Goal: Navigation & Orientation: Find specific page/section

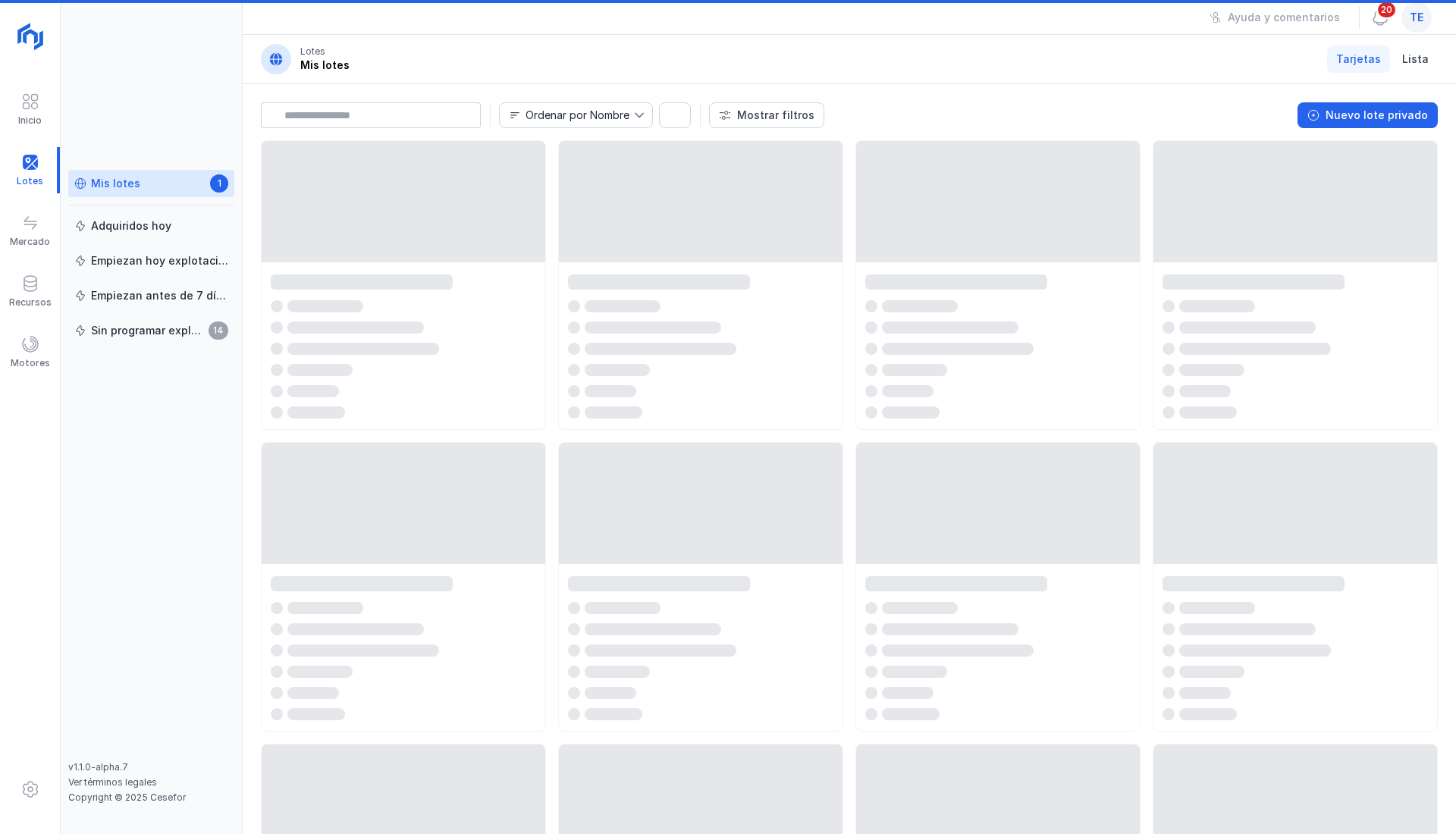
click at [27, 233] on div at bounding box center [30, 224] width 18 height 22
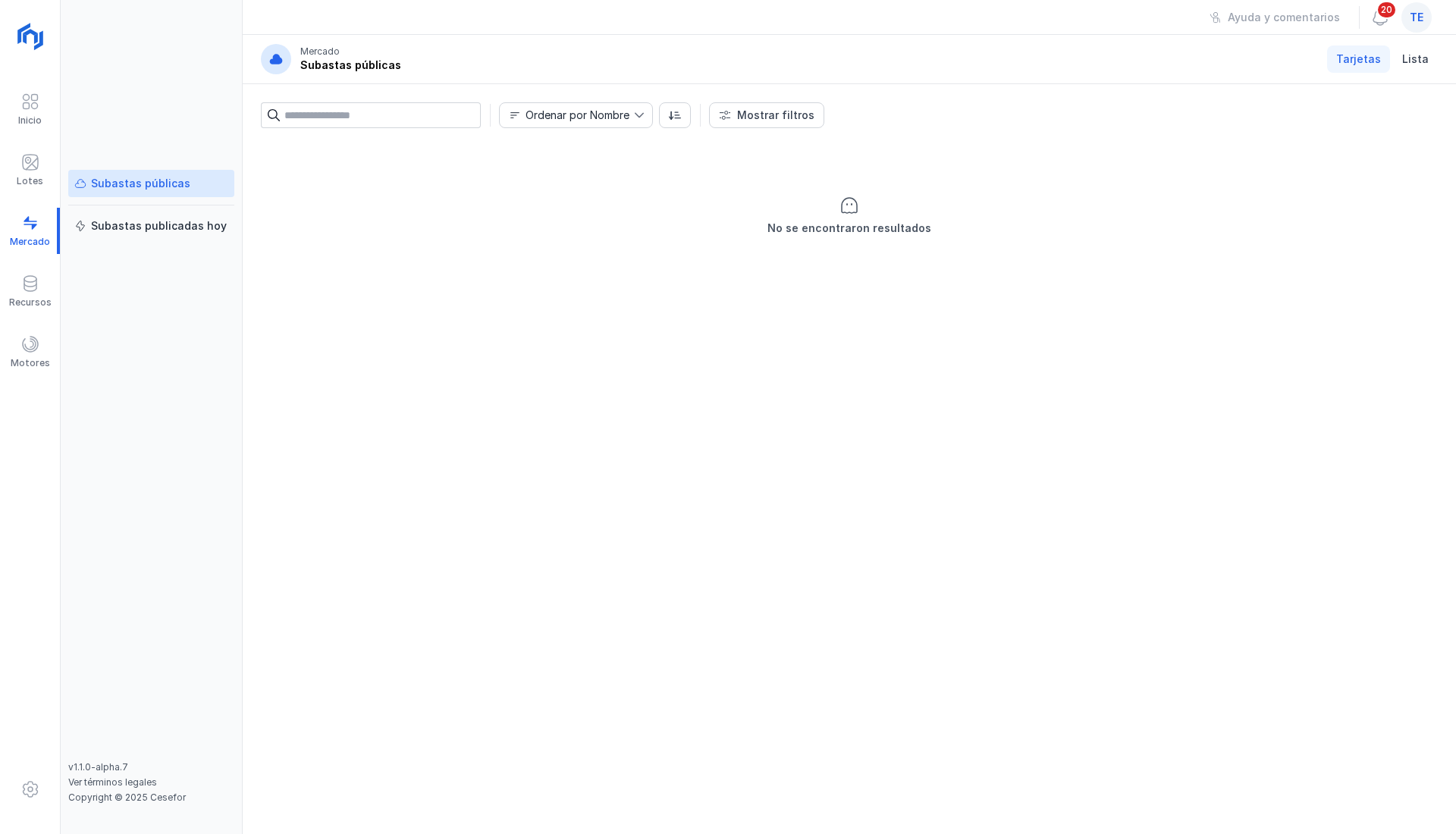
click at [33, 167] on span at bounding box center [30, 162] width 18 height 18
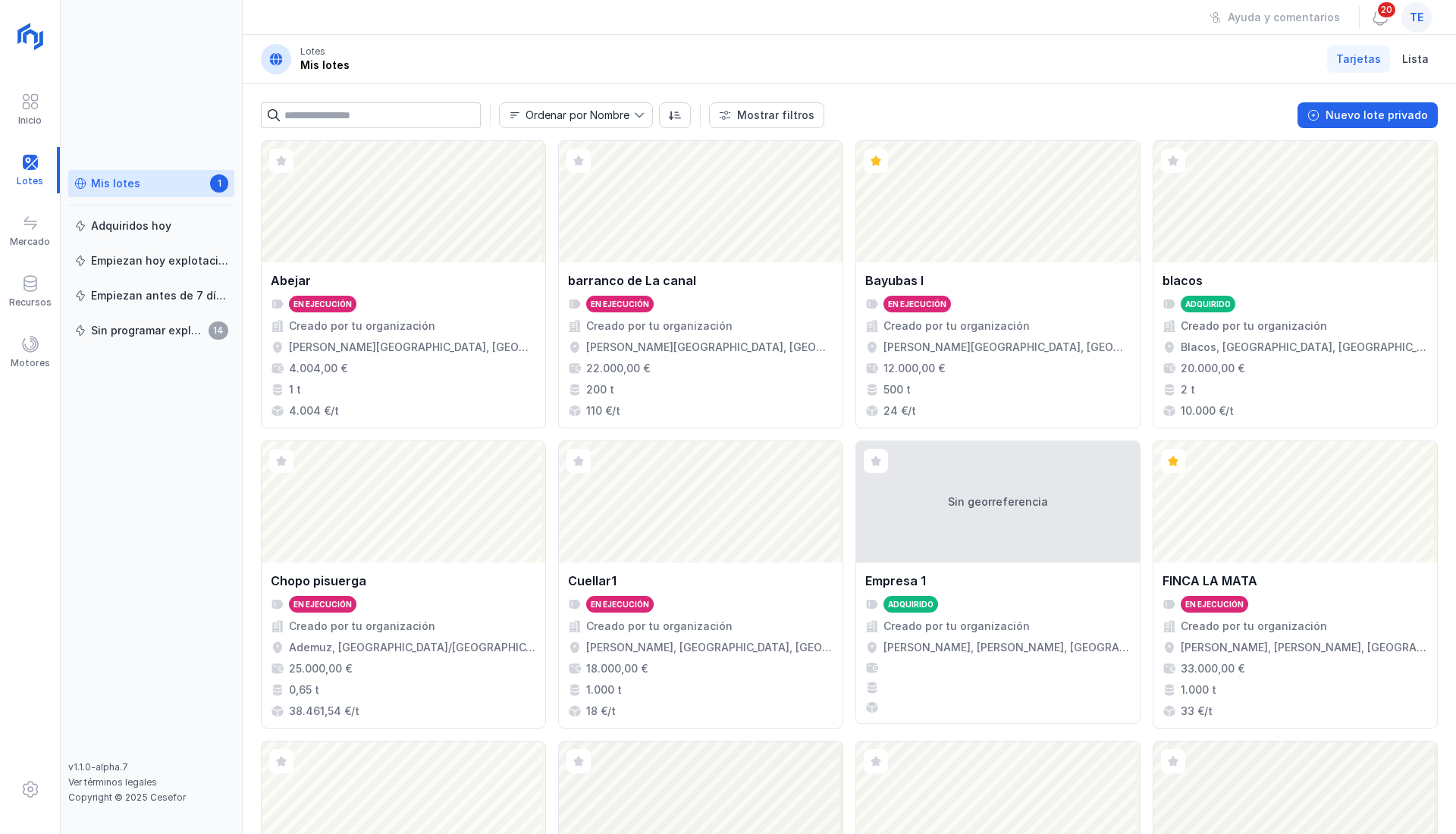
click at [373, 212] on div "Abrir lote" at bounding box center [403, 201] width 283 height 121
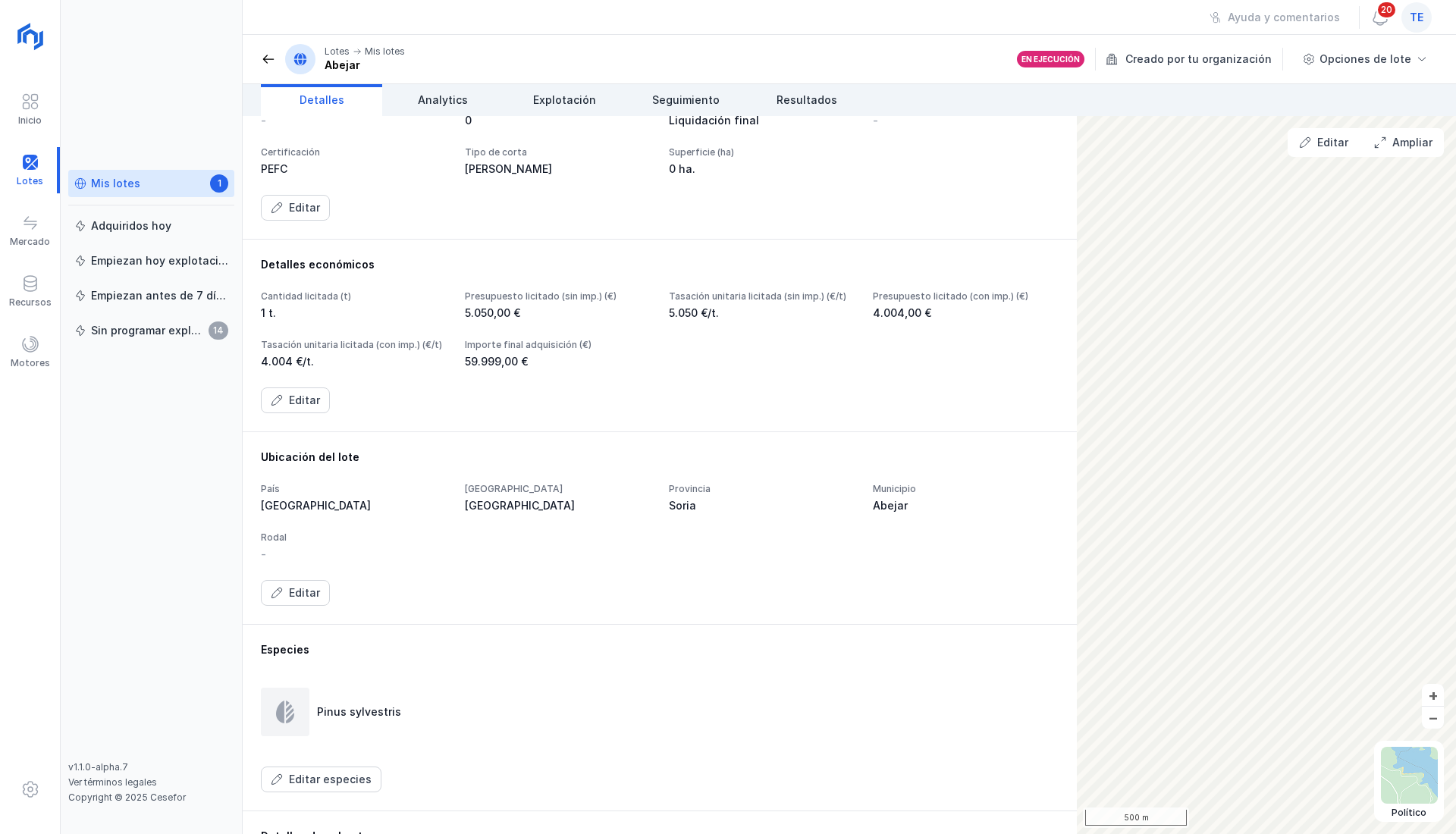
scroll to position [167, 0]
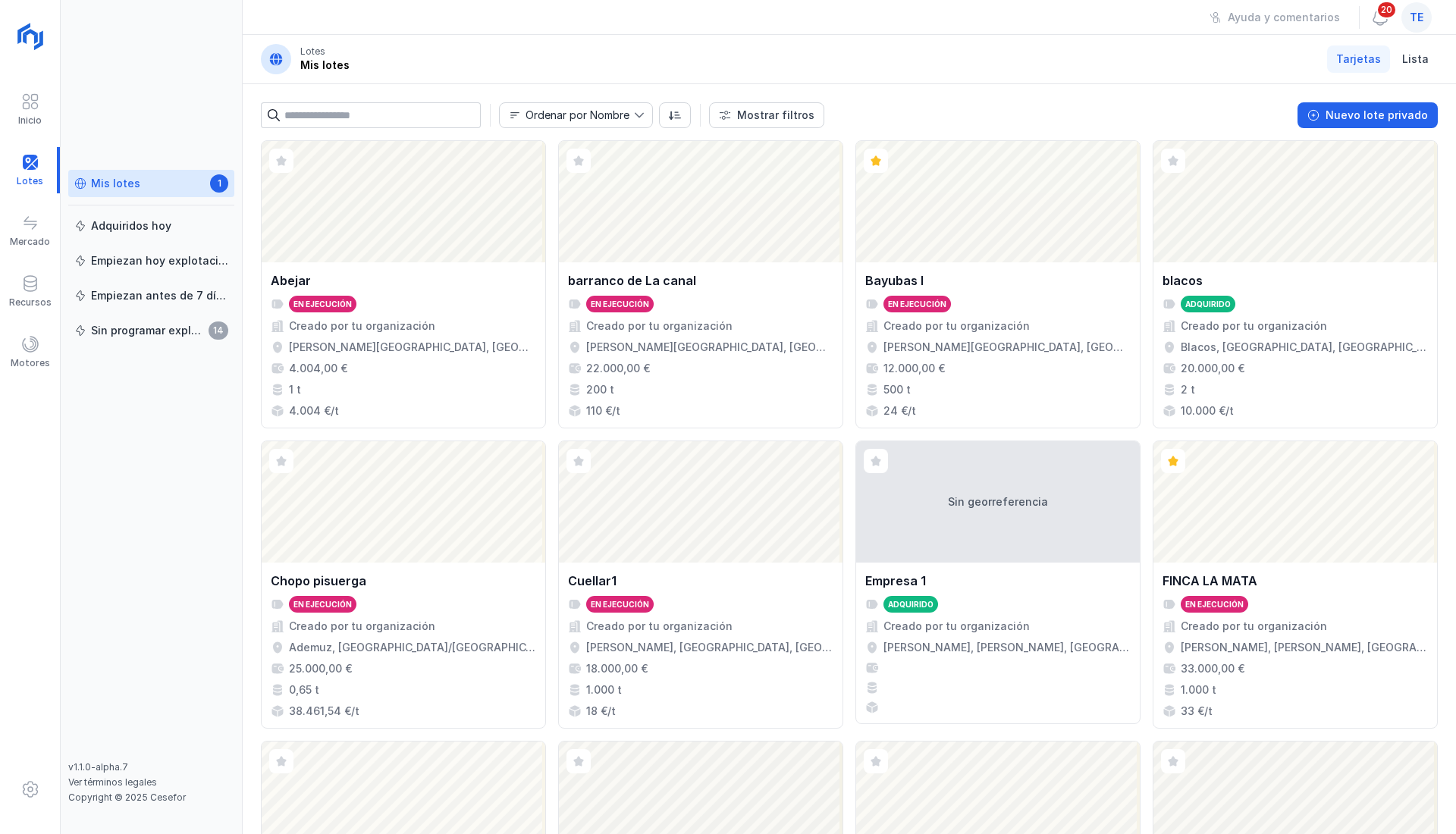
click at [29, 238] on div "Mercado" at bounding box center [30, 242] width 40 height 12
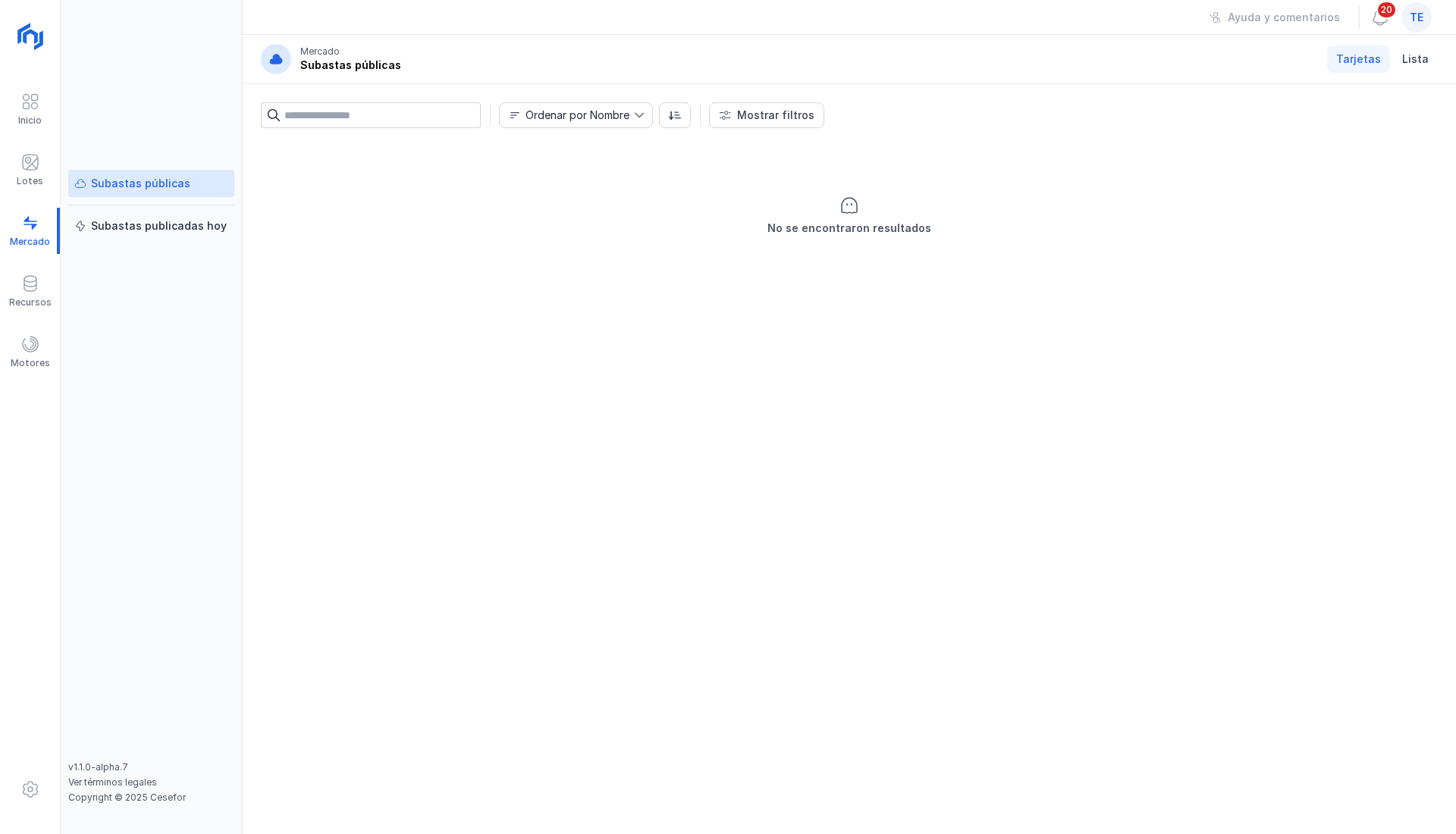
click at [48, 172] on div "Lotes" at bounding box center [30, 170] width 60 height 46
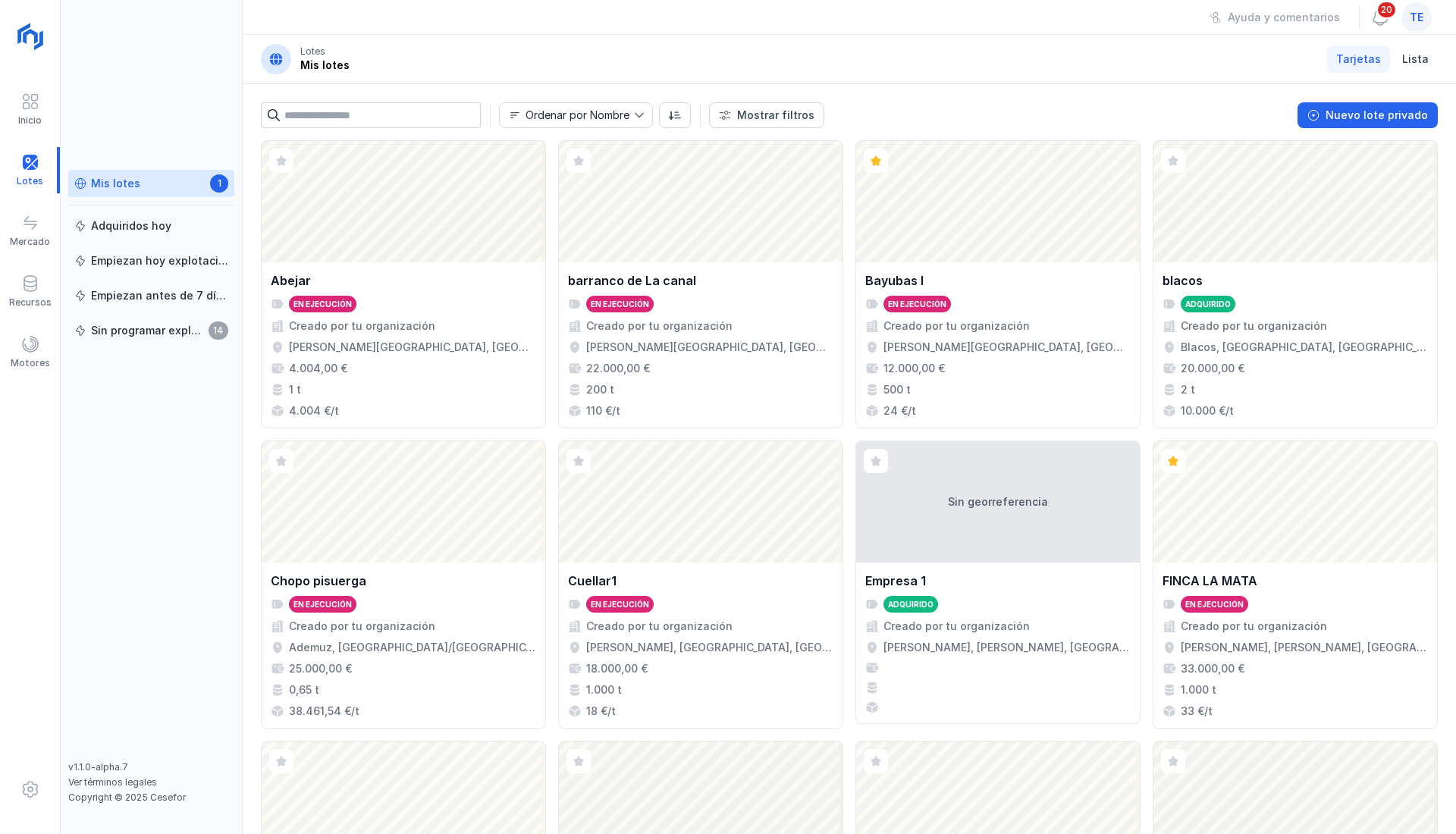
click at [408, 214] on div "Abrir lote" at bounding box center [403, 201] width 283 height 121
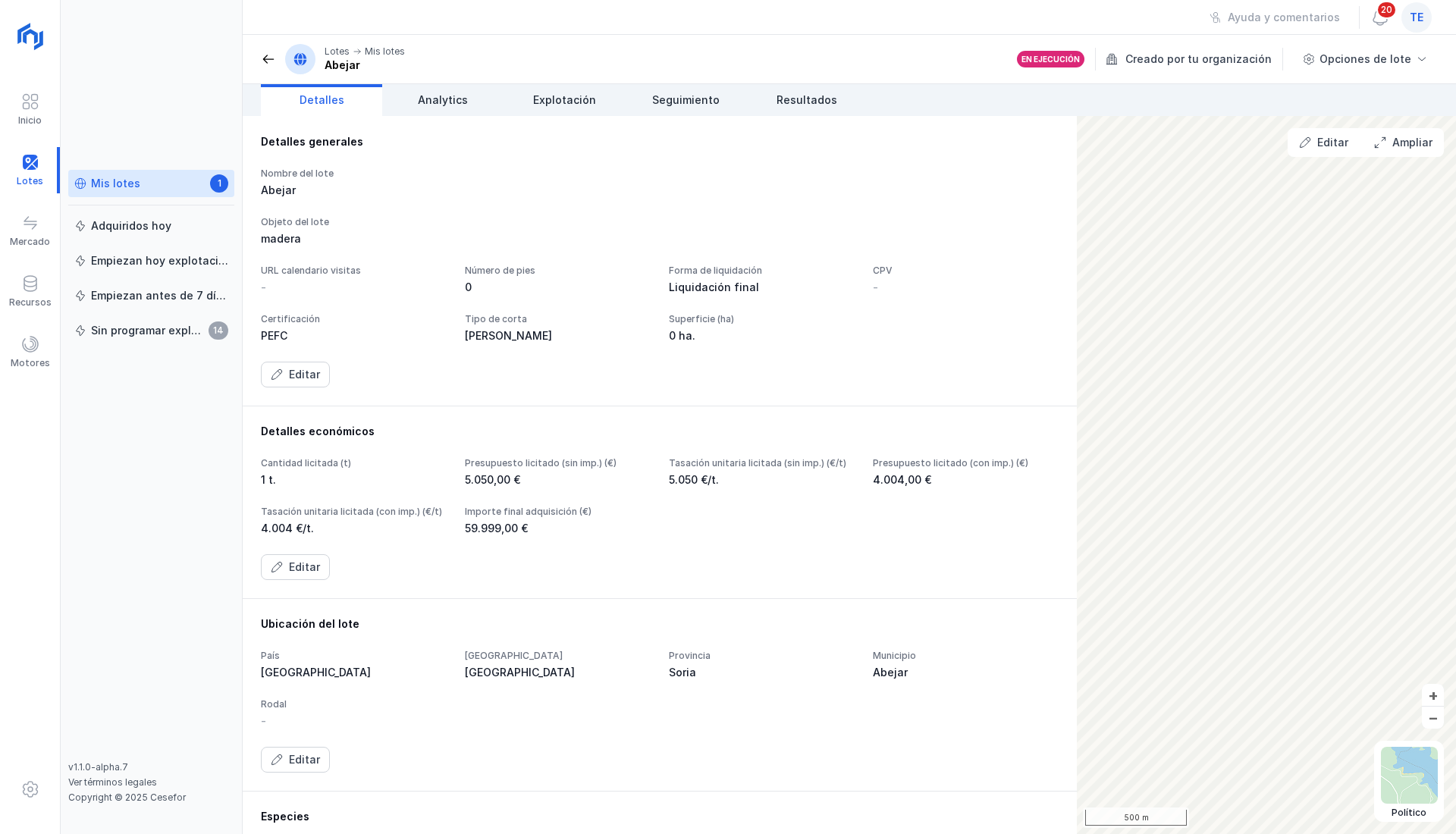
click at [270, 40] on header "Lotes Mis lotes Abejar En ejecución Creado por tu organización Opciones de lote" at bounding box center [849, 59] width 1213 height 50
click at [272, 68] on div "Lotes Mis lotes Abejar" at bounding box center [332, 58] width 144 height 31
click at [270, 52] on span at bounding box center [267, 58] width 15 height 15
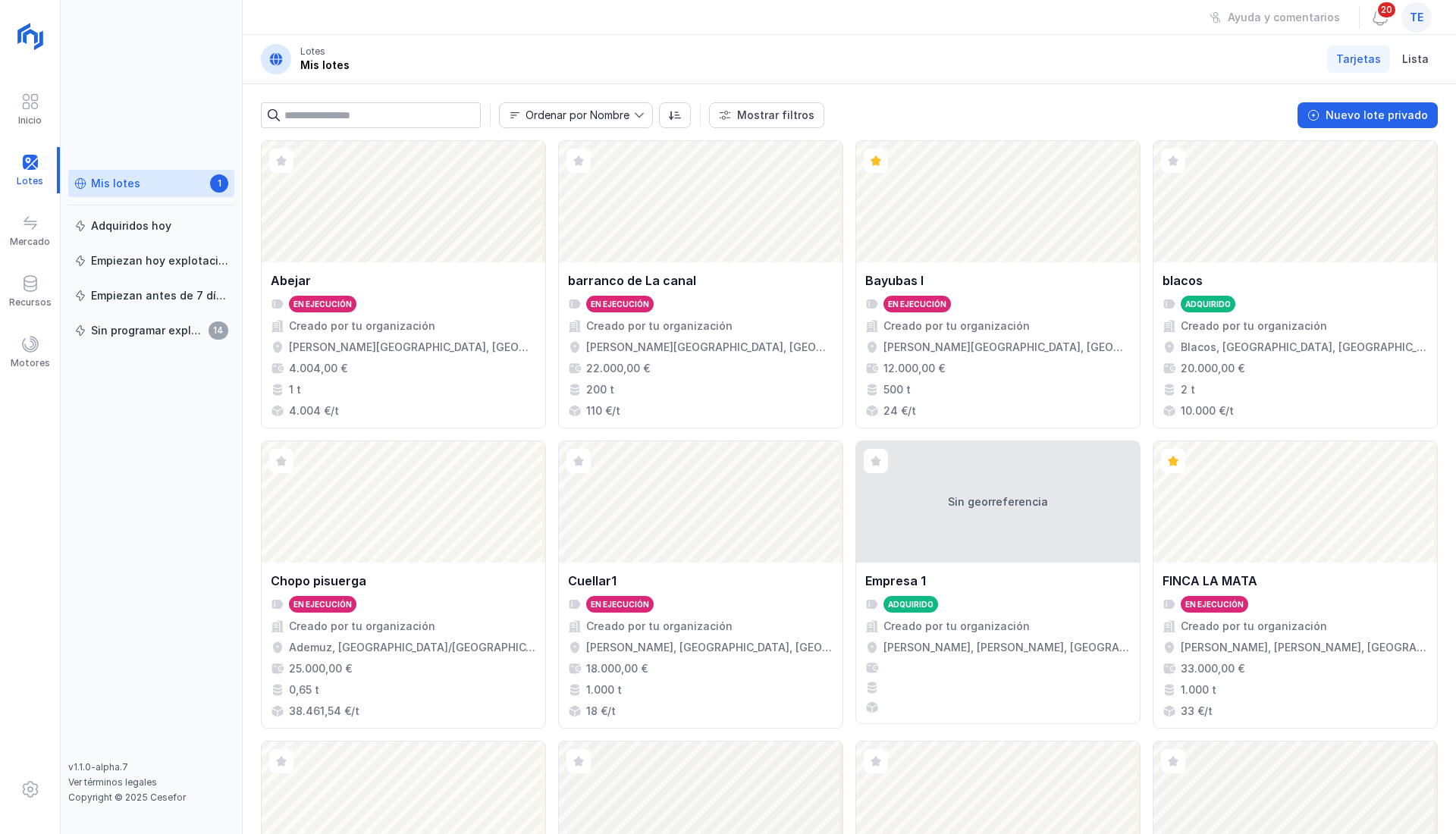
click at [1349, 120] on div "Nuevo lote privado" at bounding box center [1376, 115] width 102 height 15
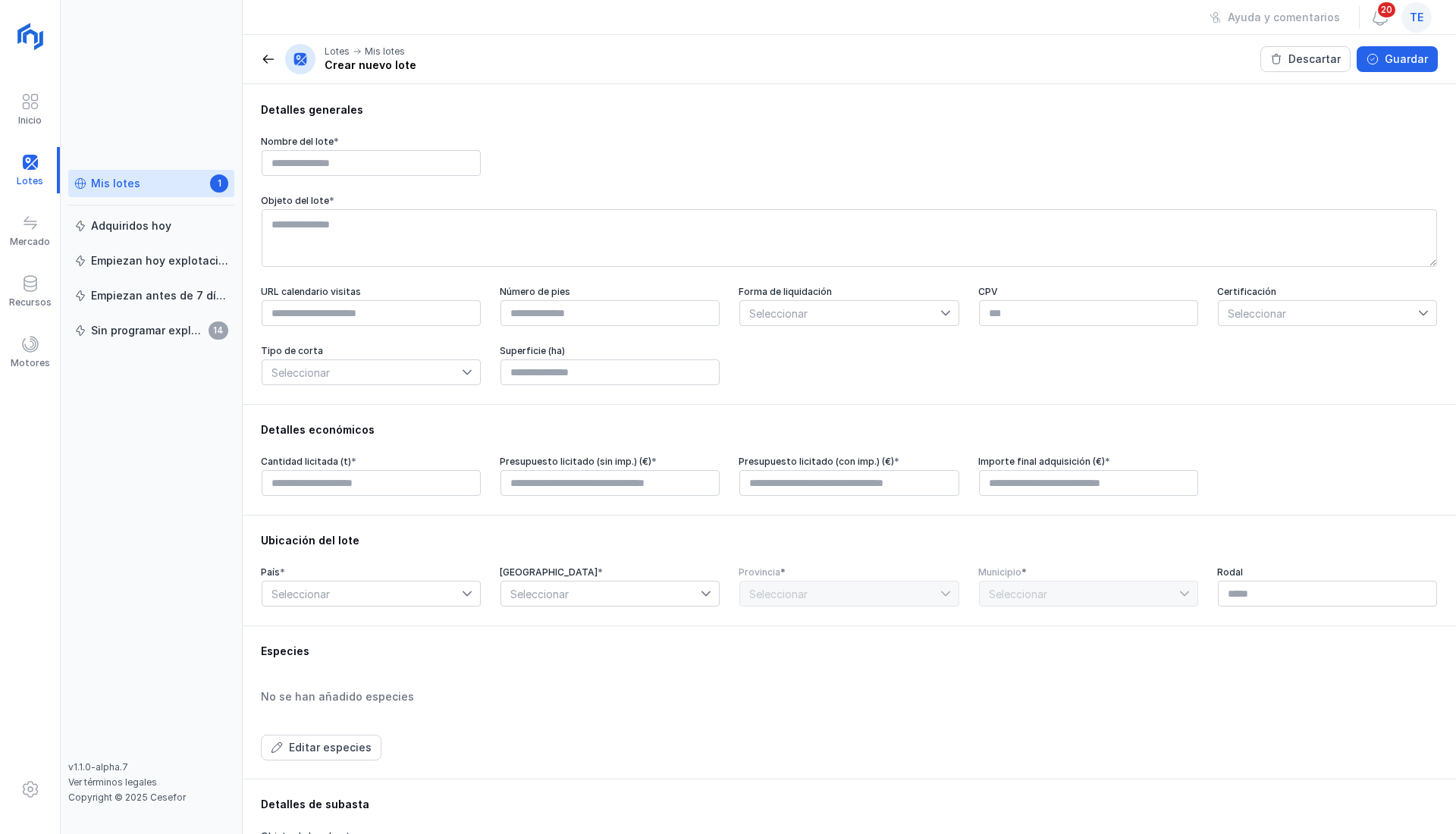
click at [273, 63] on span at bounding box center [267, 58] width 15 height 15
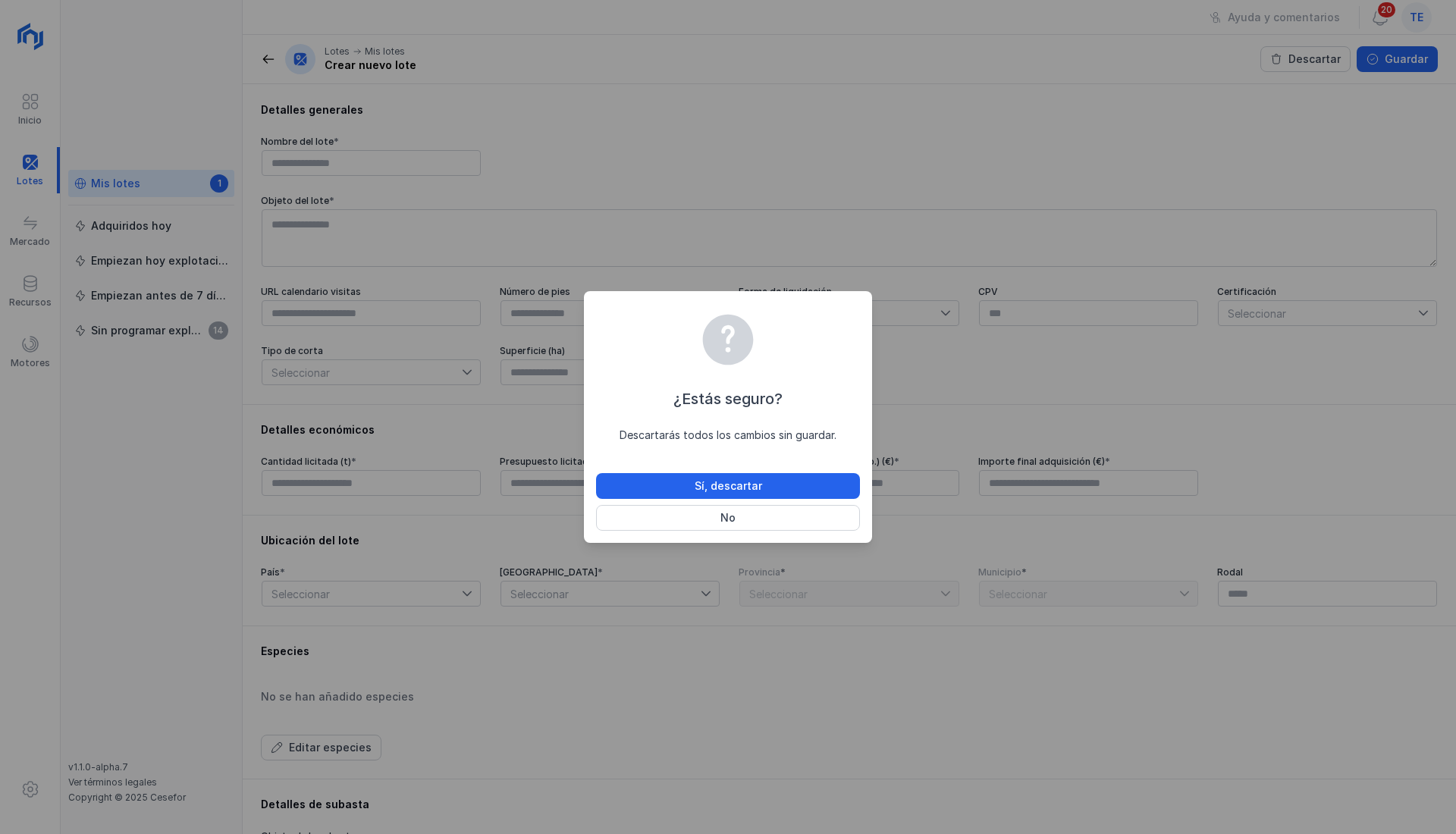
click at [703, 486] on div "Sí, descartar" at bounding box center [728, 485] width 67 height 15
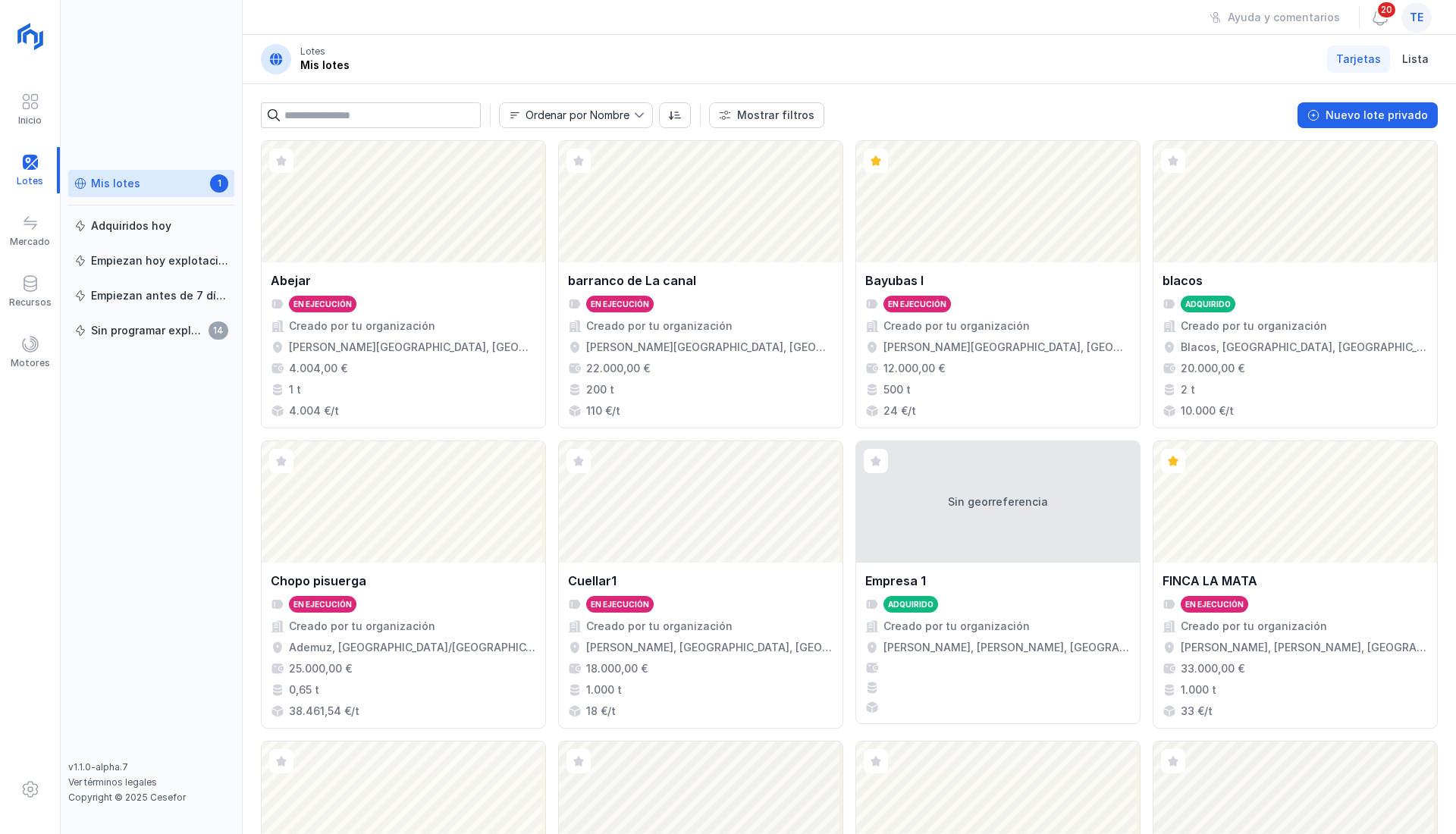
click at [1341, 122] on div "Nuevo lote privado" at bounding box center [1376, 115] width 102 height 15
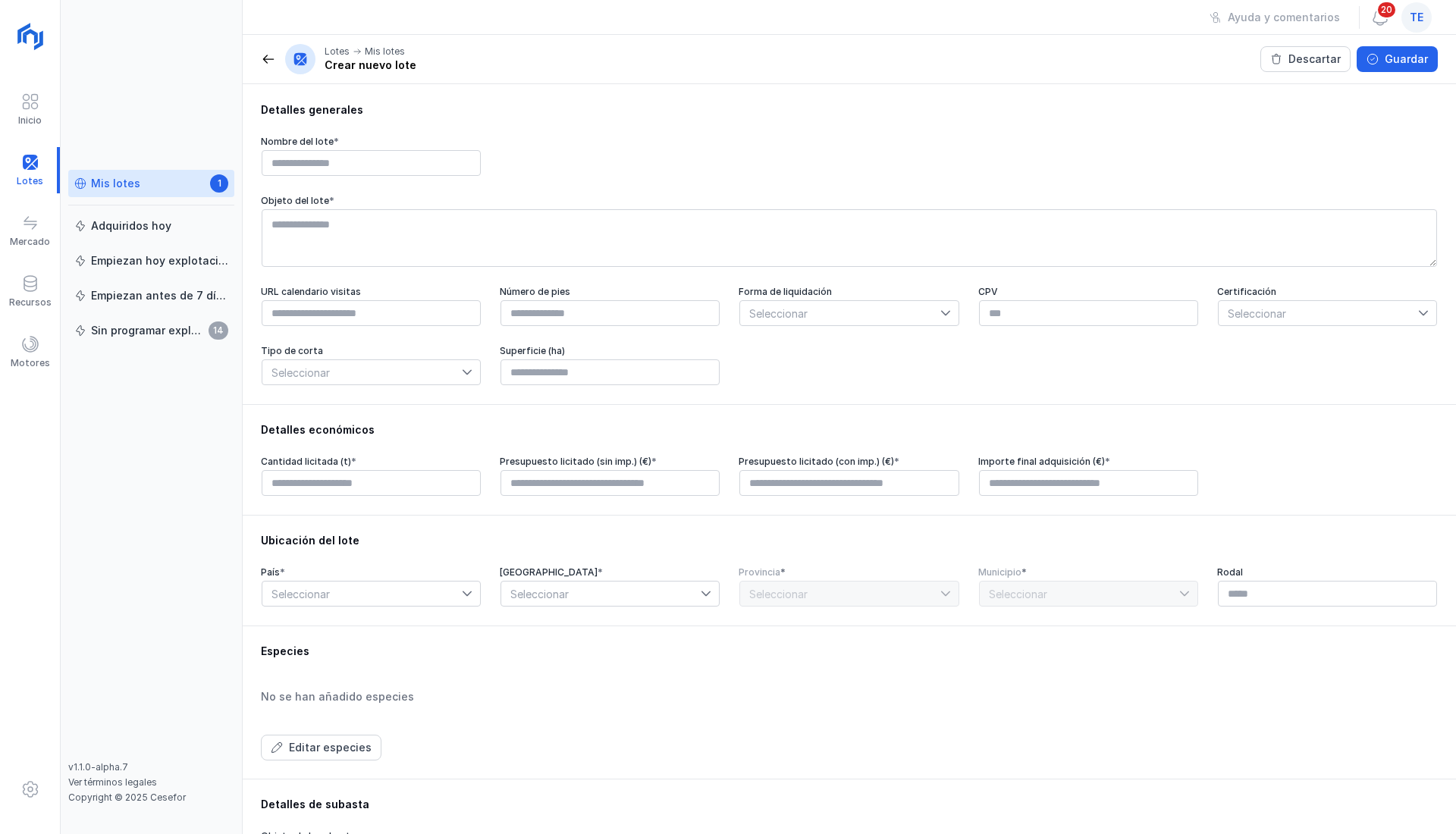
click at [263, 51] on span at bounding box center [267, 58] width 15 height 15
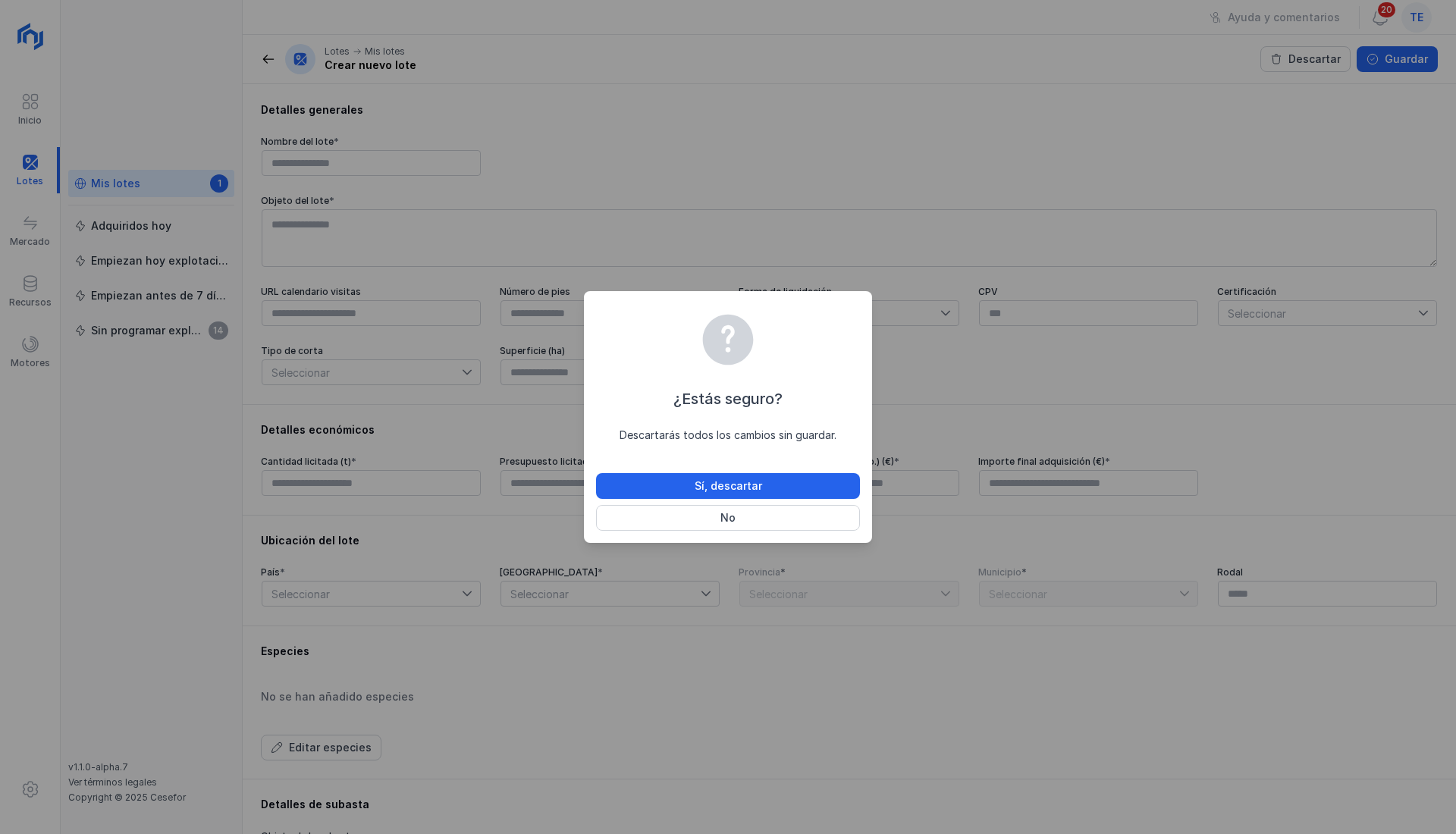
click at [723, 478] on button "Sí, descartar" at bounding box center [728, 486] width 264 height 26
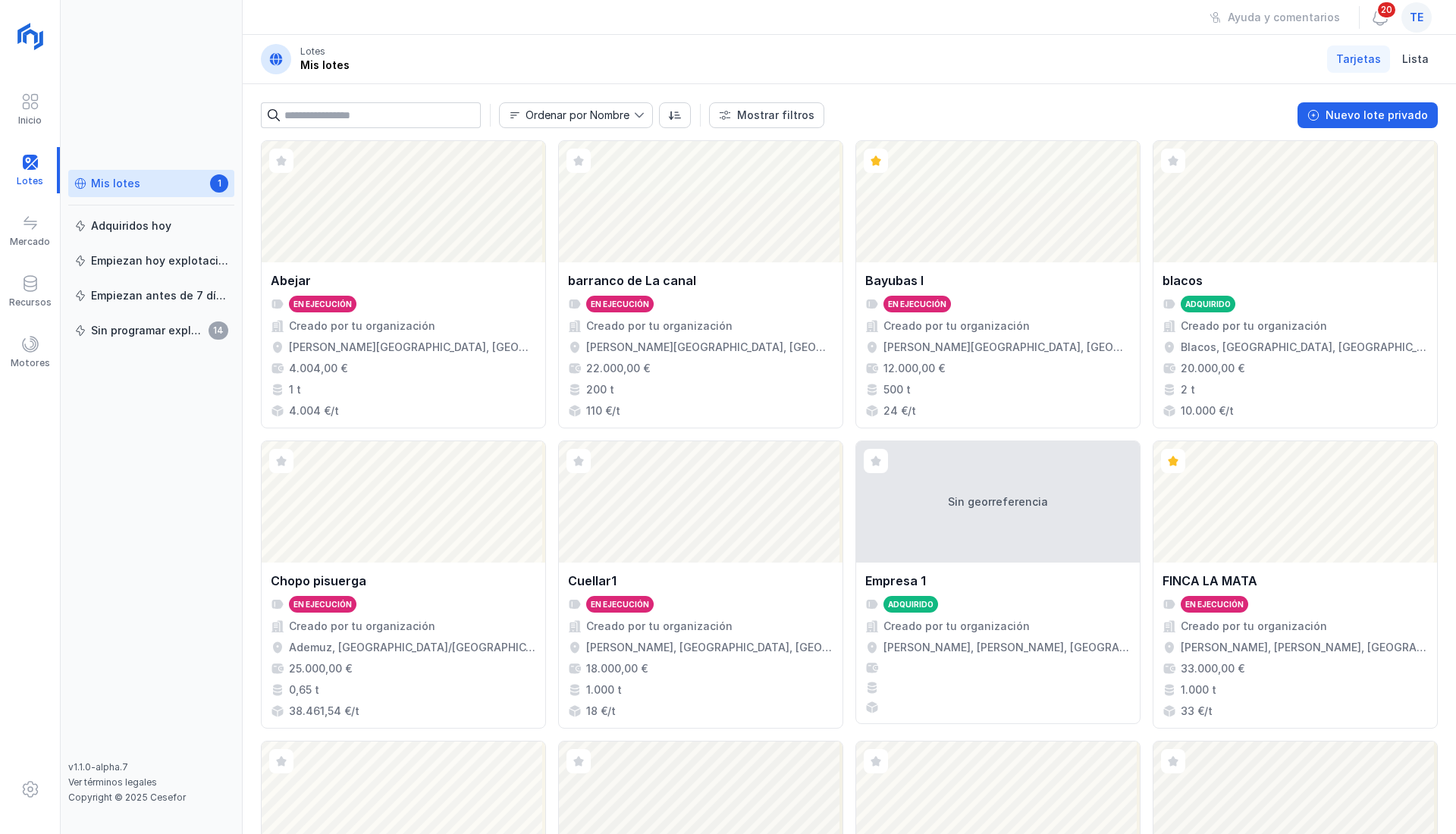
click at [30, 232] on div at bounding box center [30, 224] width 18 height 22
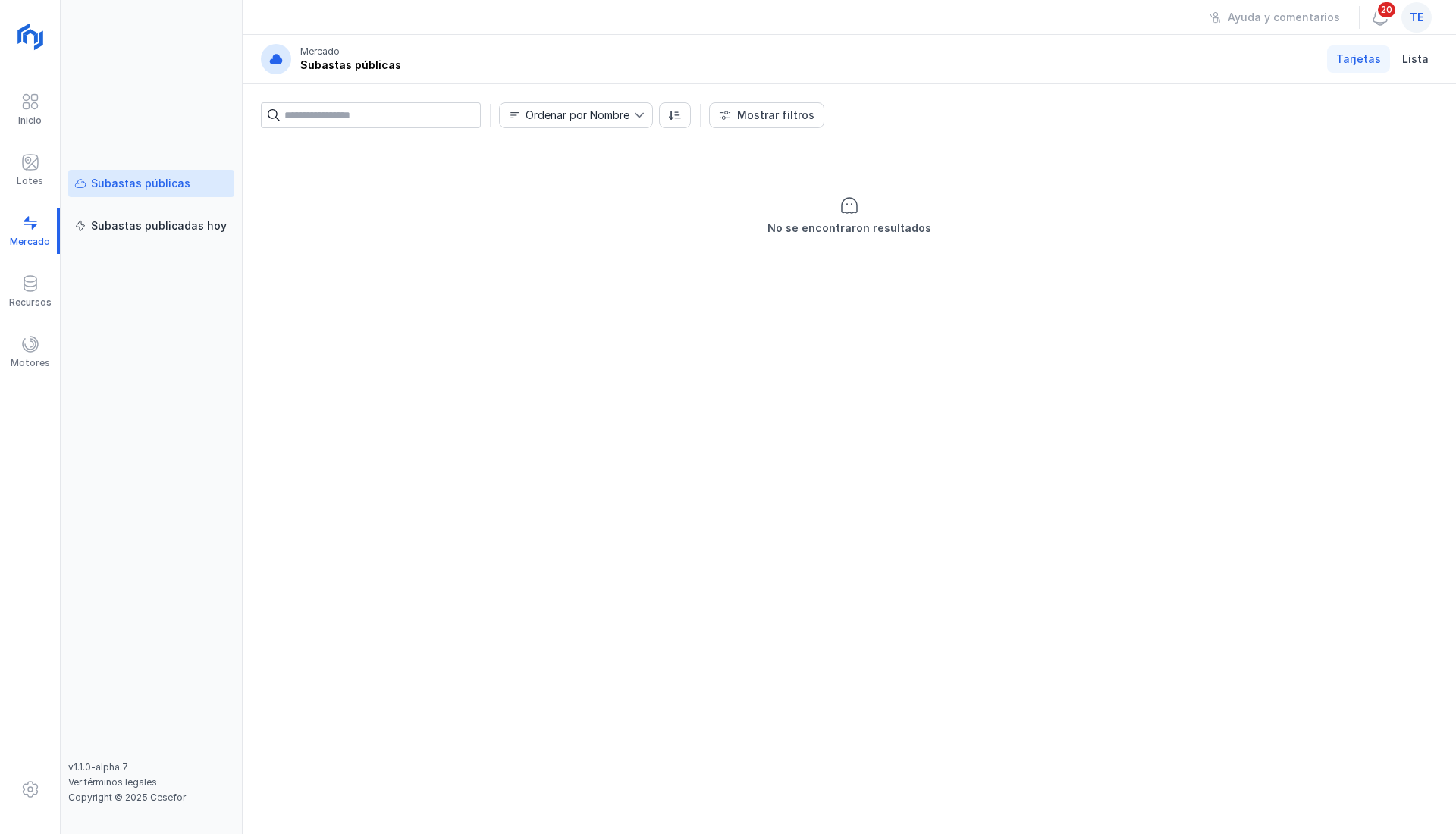
click at [39, 162] on div "Lotes" at bounding box center [30, 170] width 60 height 46
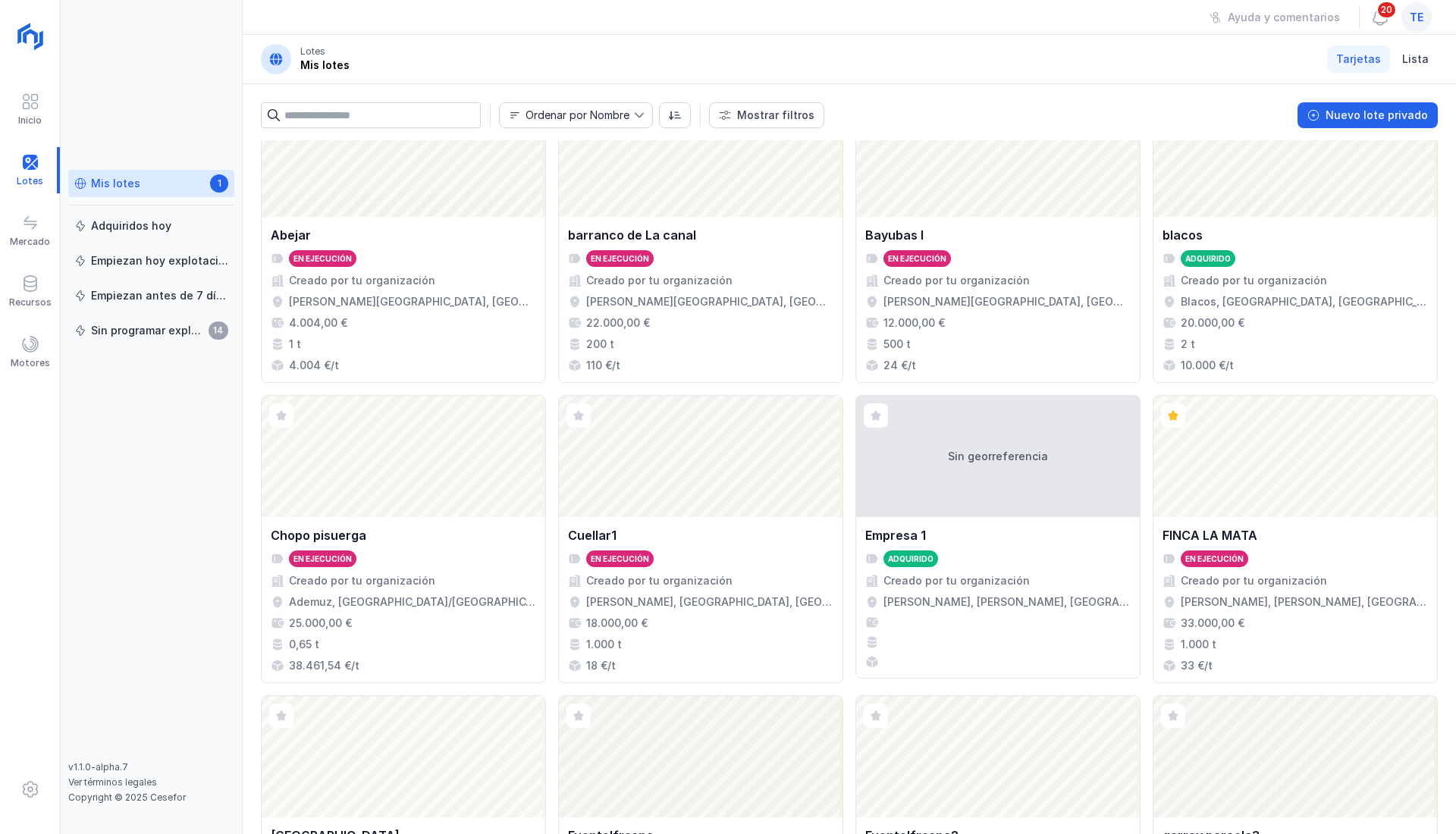
scroll to position [12, 0]
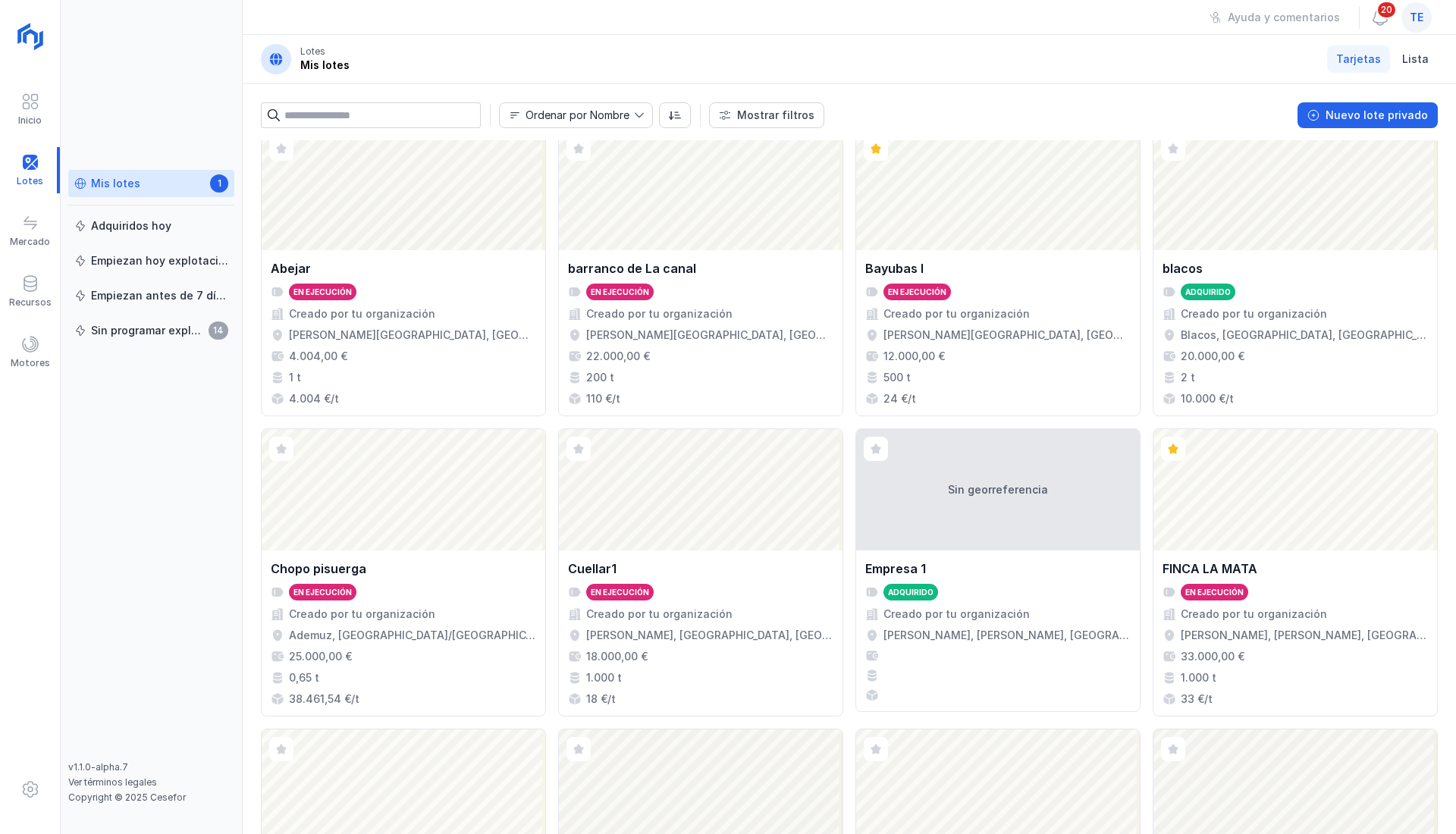
click at [803, 111] on div "Mostrar filtros" at bounding box center [775, 115] width 78 height 15
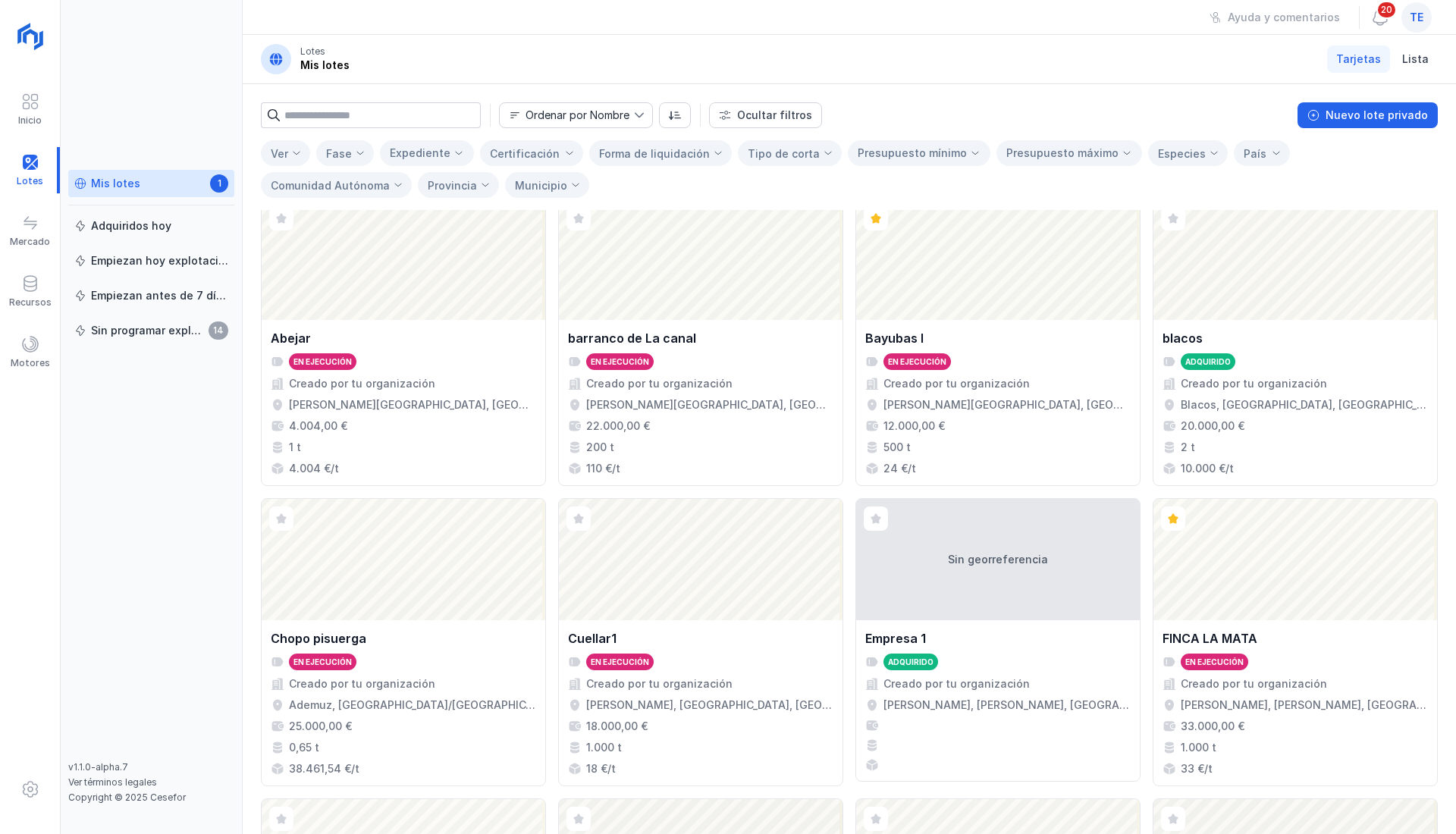
click at [389, 179] on div "Comunidad Autónoma" at bounding box center [330, 185] width 119 height 13
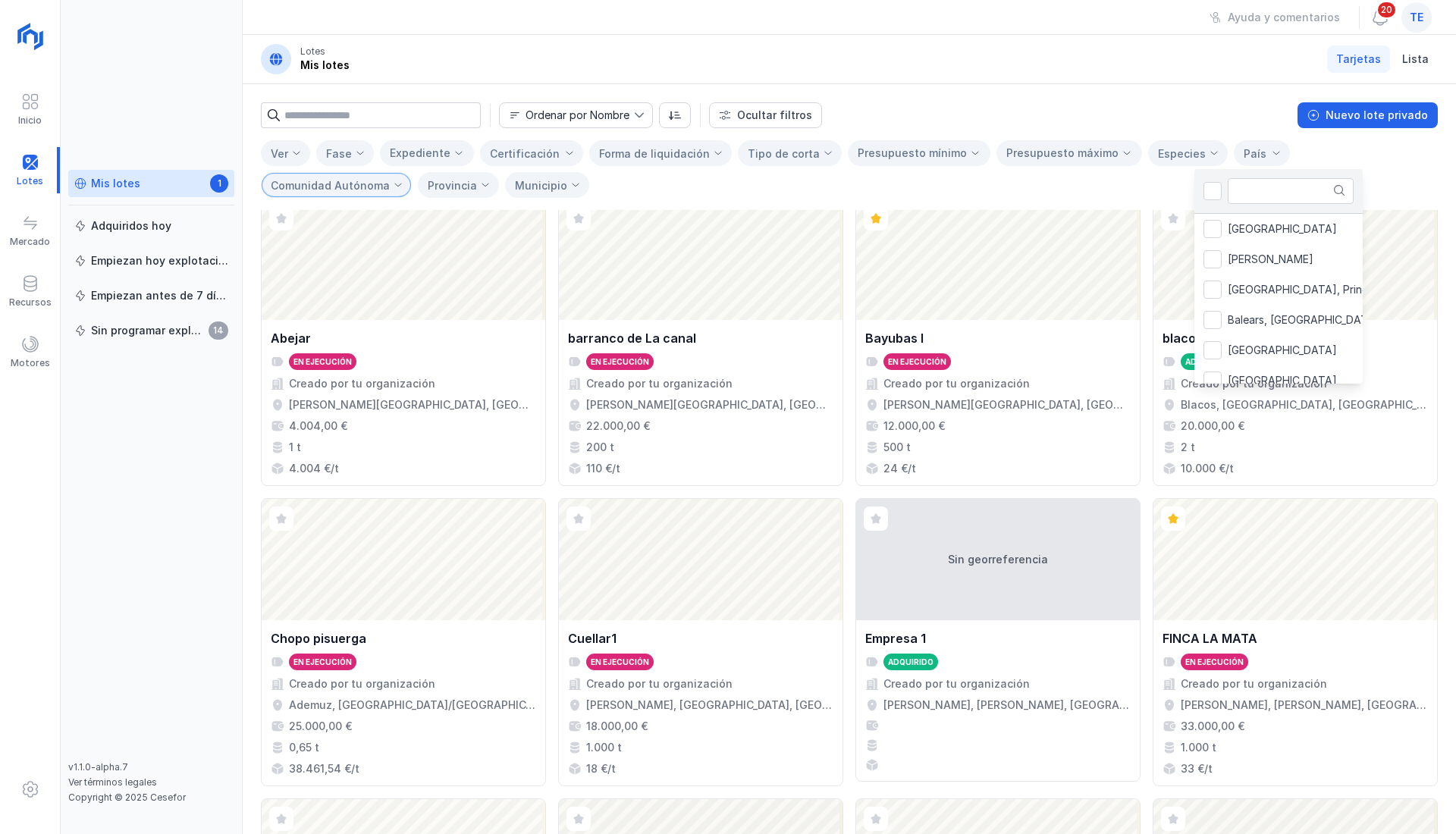
scroll to position [8, 73]
click at [893, 188] on div "Ver Fase Expediente Certificación Forma de liquidación Tipo de corta Presupuest…" at bounding box center [849, 169] width 1176 height 58
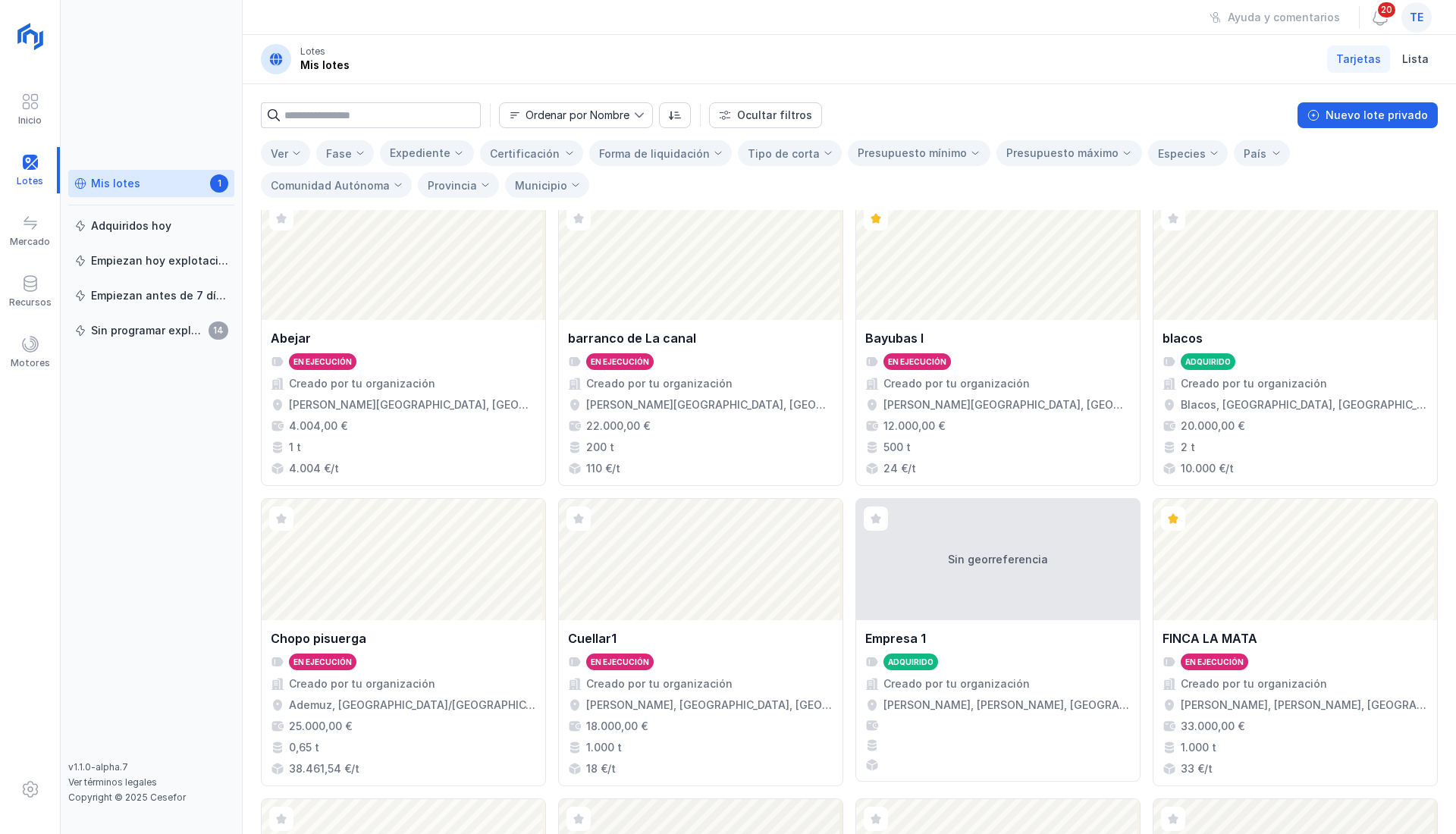
click at [292, 223] on div at bounding box center [281, 219] width 24 height 24
click at [275, 217] on span at bounding box center [281, 219] width 12 height 12
click at [405, 365] on div "En ejecución" at bounding box center [403, 361] width 266 height 17
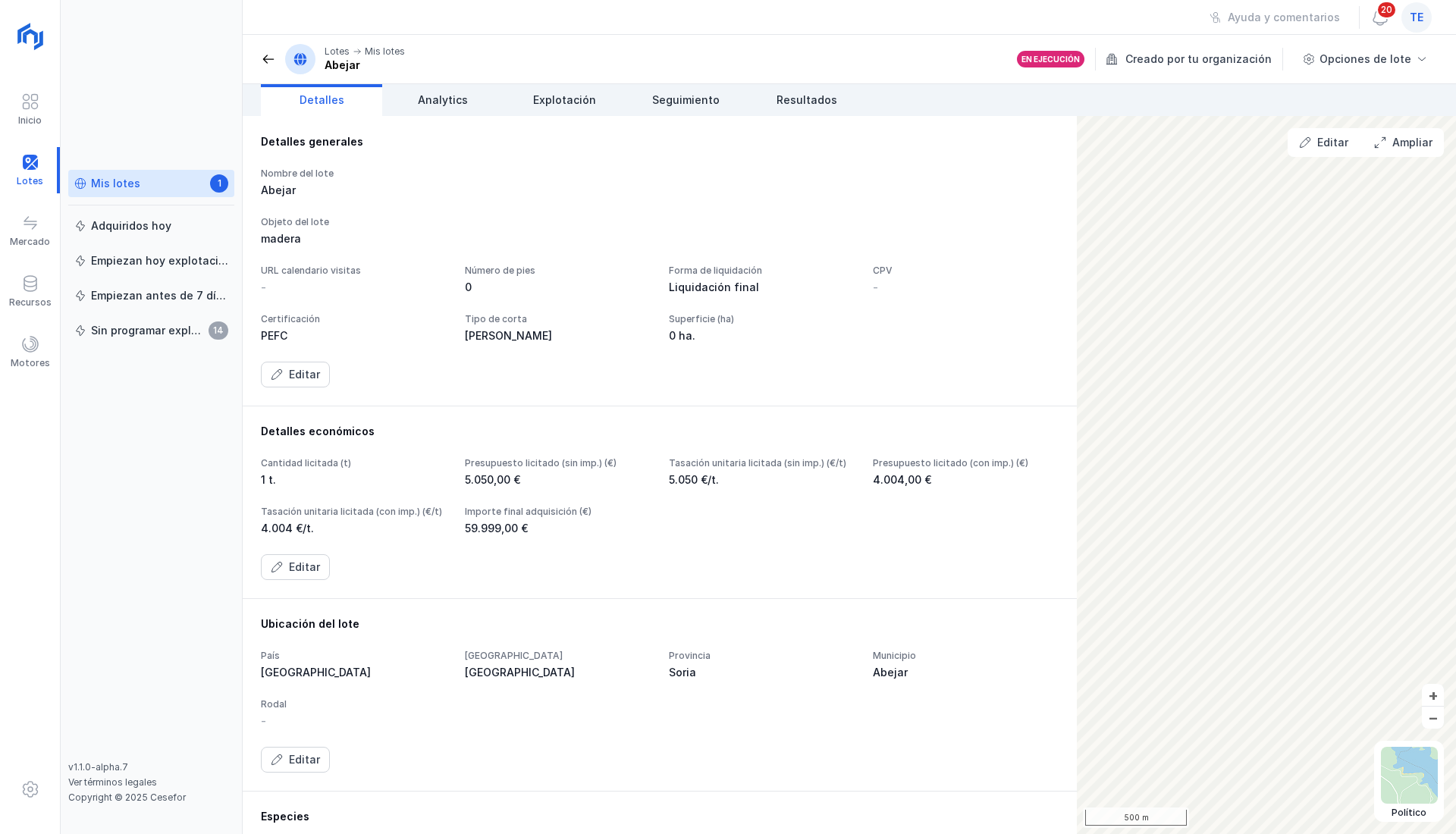
click at [272, 55] on span at bounding box center [267, 58] width 15 height 15
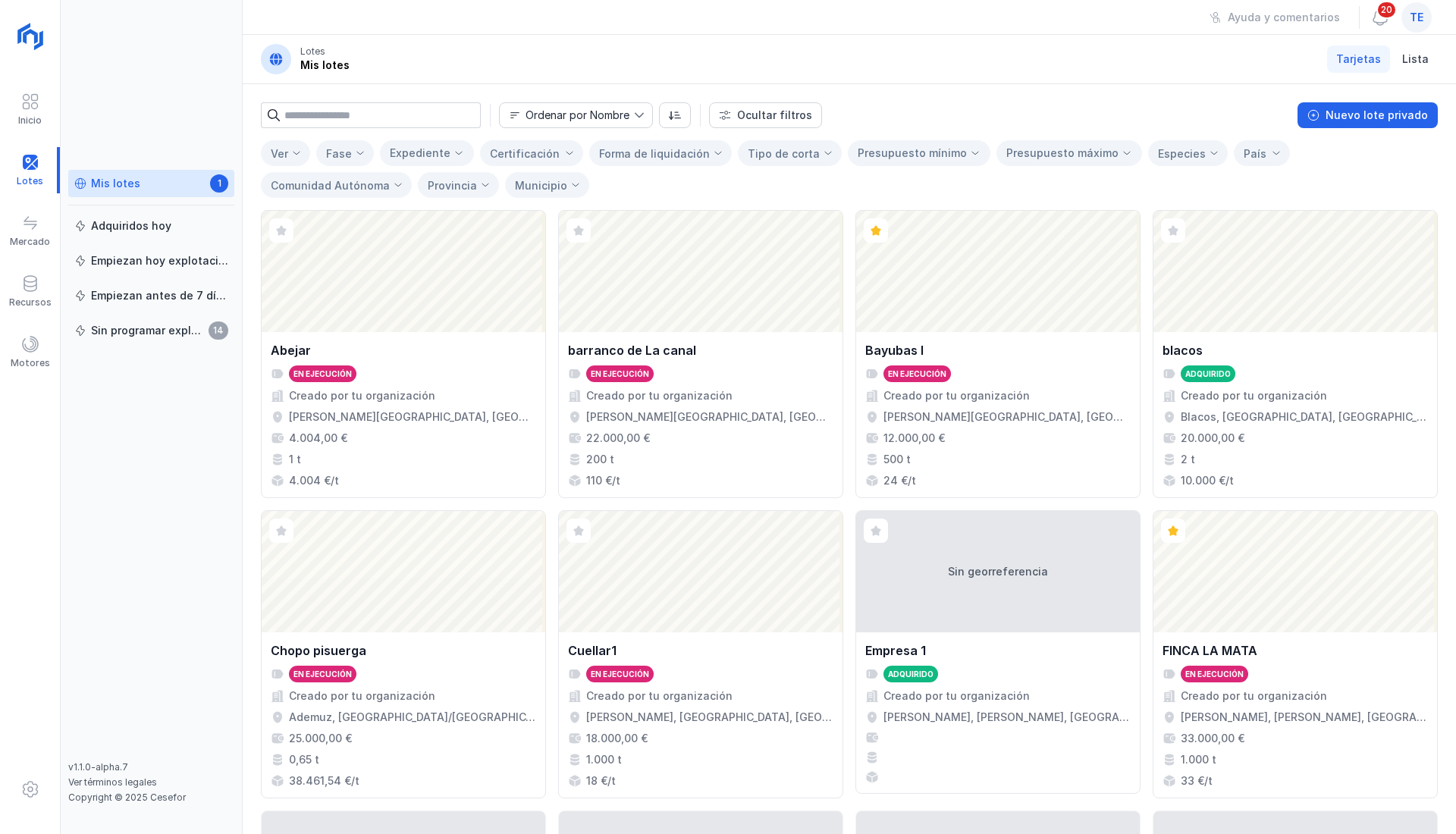
click at [36, 236] on div "Mercado" at bounding box center [30, 242] width 40 height 12
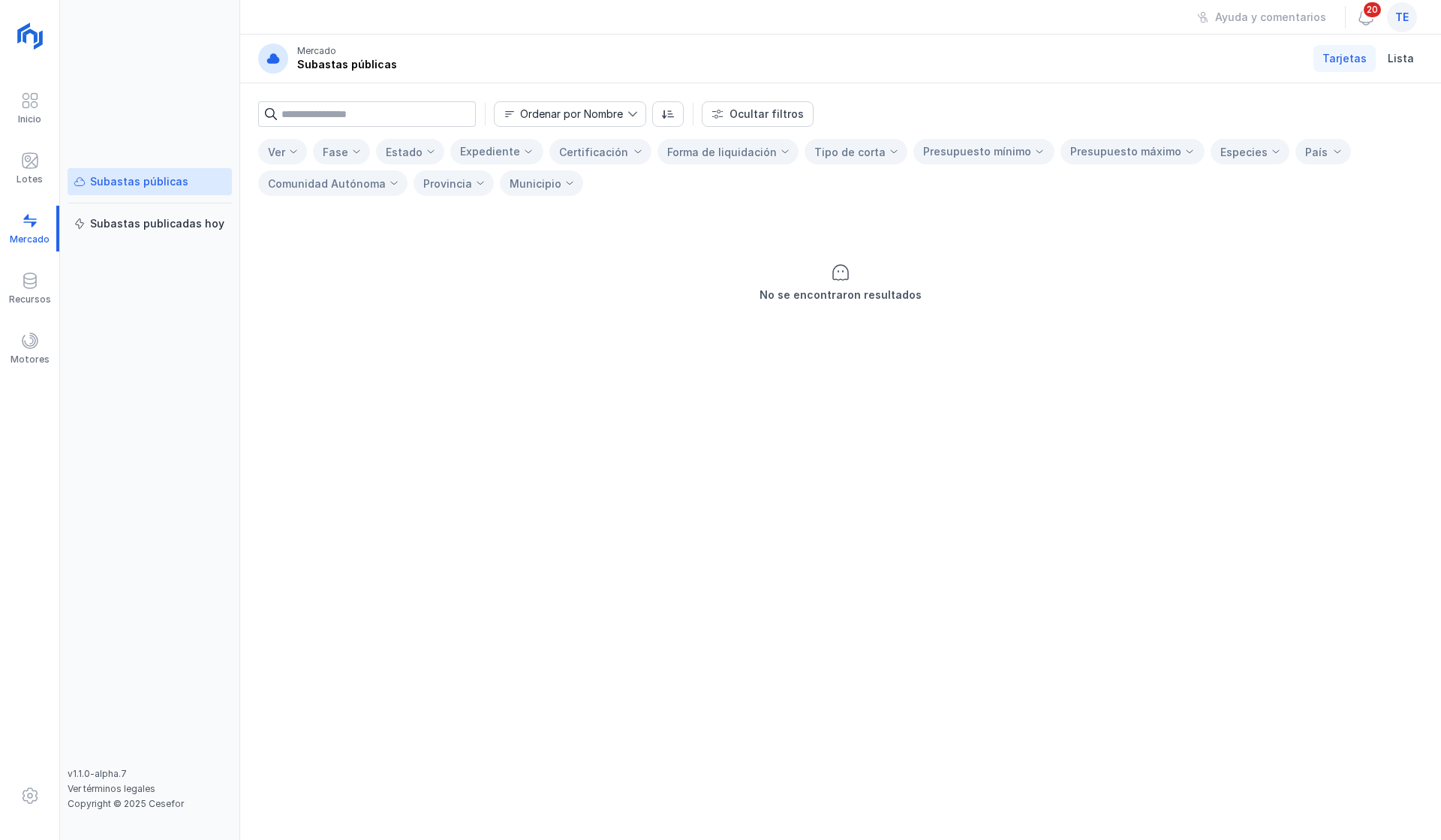
click at [32, 159] on span at bounding box center [29, 160] width 18 height 18
